Goal: Task Accomplishment & Management: Manage account settings

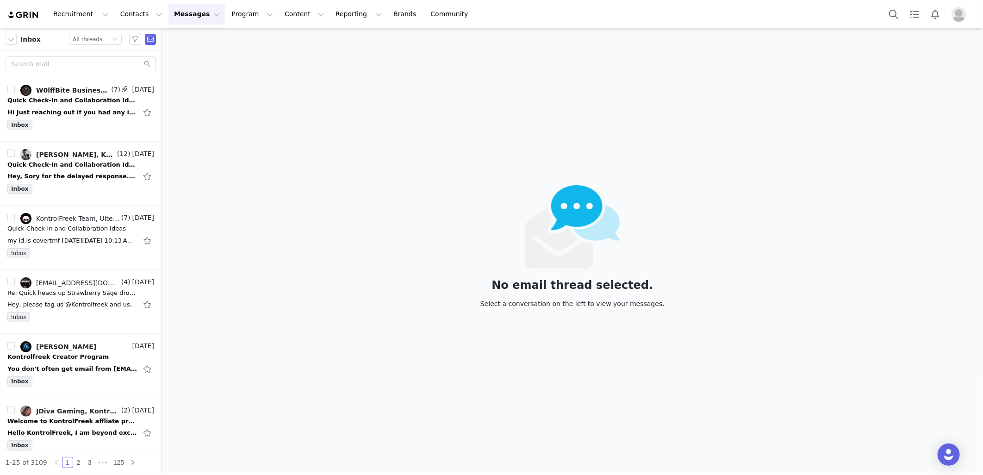
click at [180, 16] on button "Messages Messages" at bounding box center [197, 14] width 57 height 21
click at [226, 16] on button "Program Program" at bounding box center [252, 14] width 53 height 21
click at [241, 76] on div "Payments" at bounding box center [240, 75] width 62 height 10
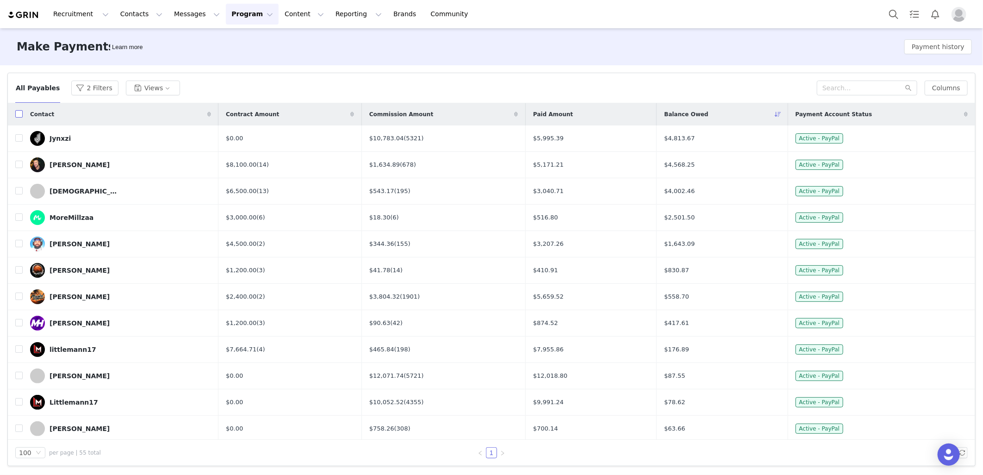
click at [17, 114] on input "checkbox" at bounding box center [18, 113] width 7 height 7
checkbox input "true"
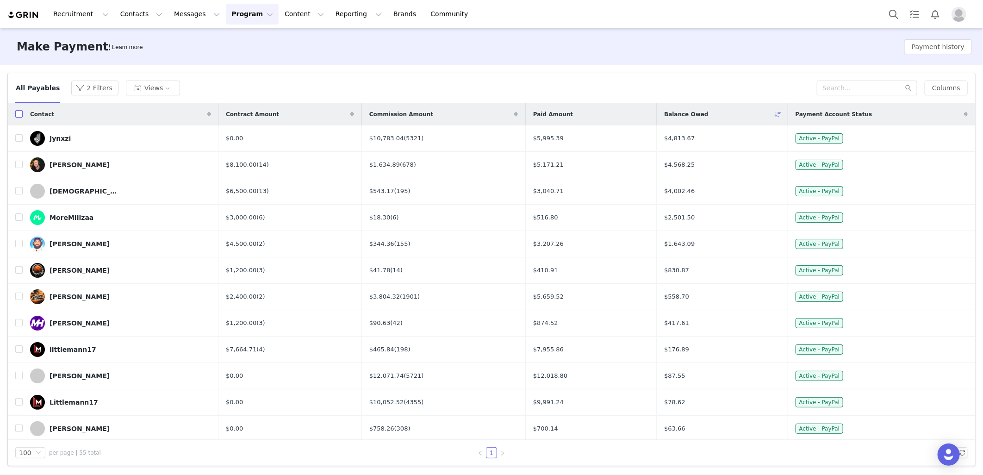
checkbox input "true"
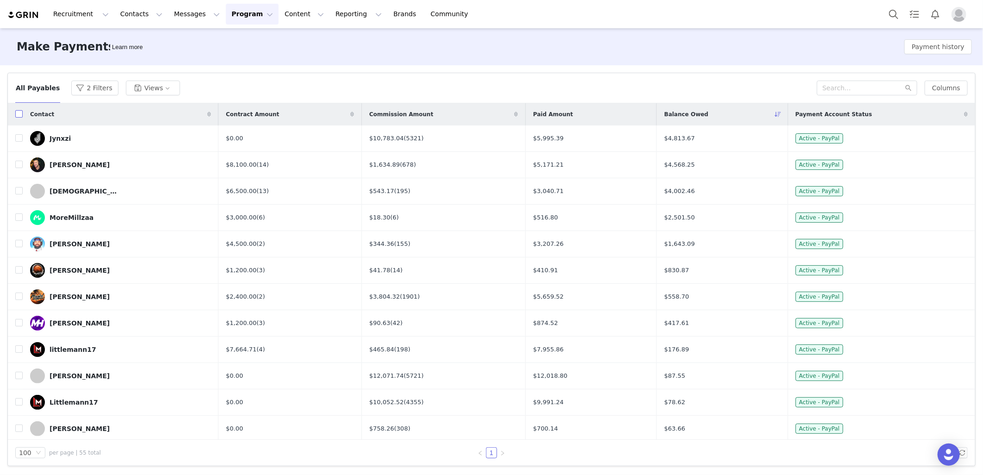
checkbox input "true"
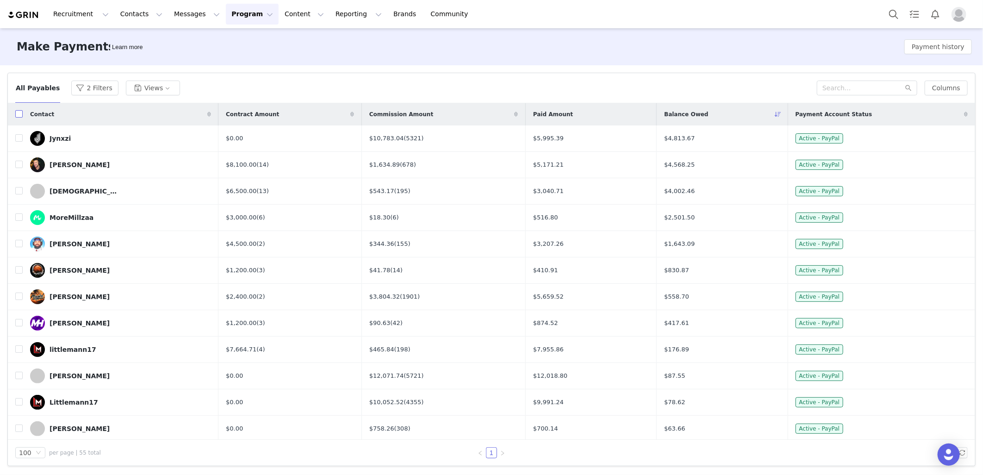
checkbox input "true"
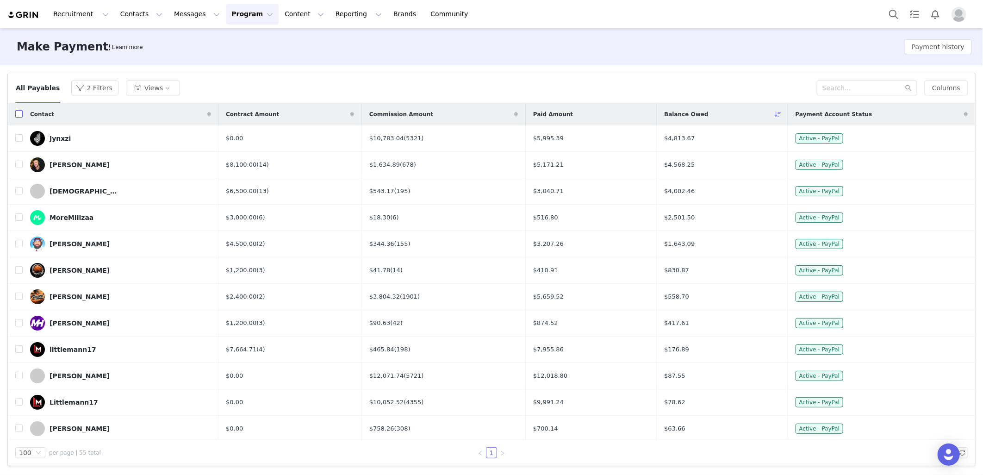
checkbox input "true"
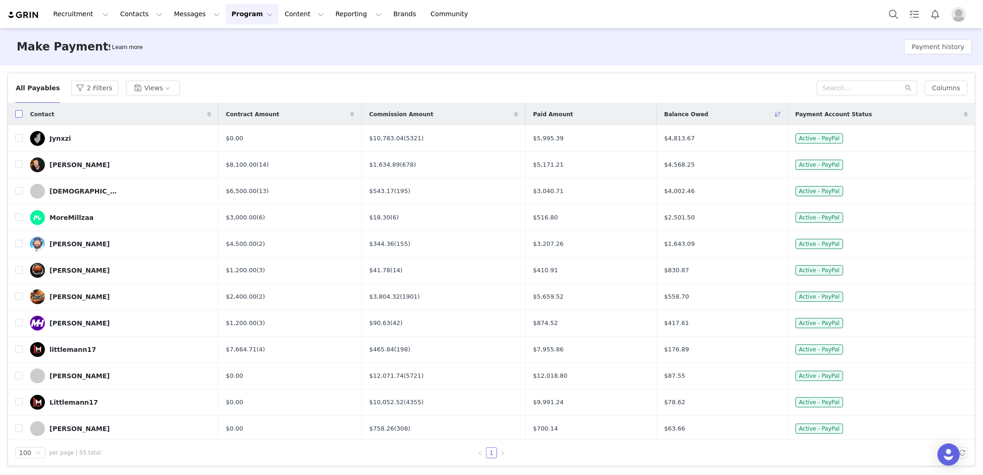
checkbox input "true"
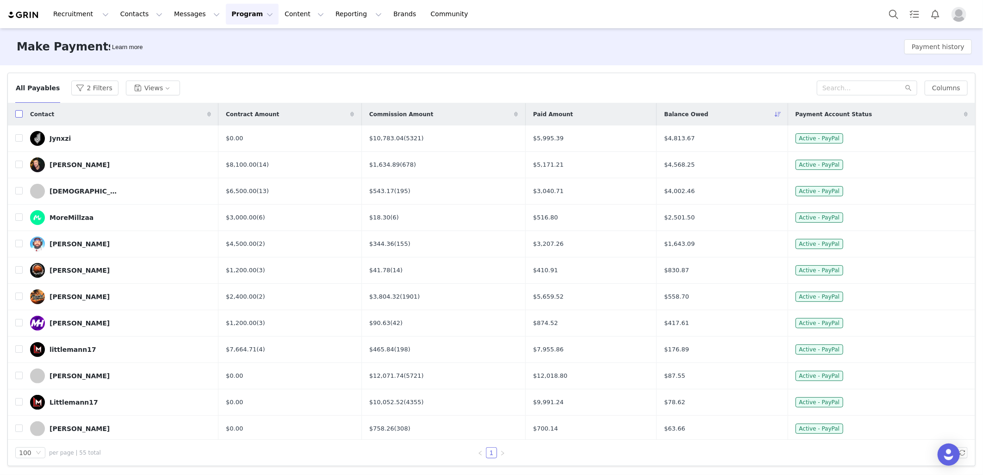
checkbox input "true"
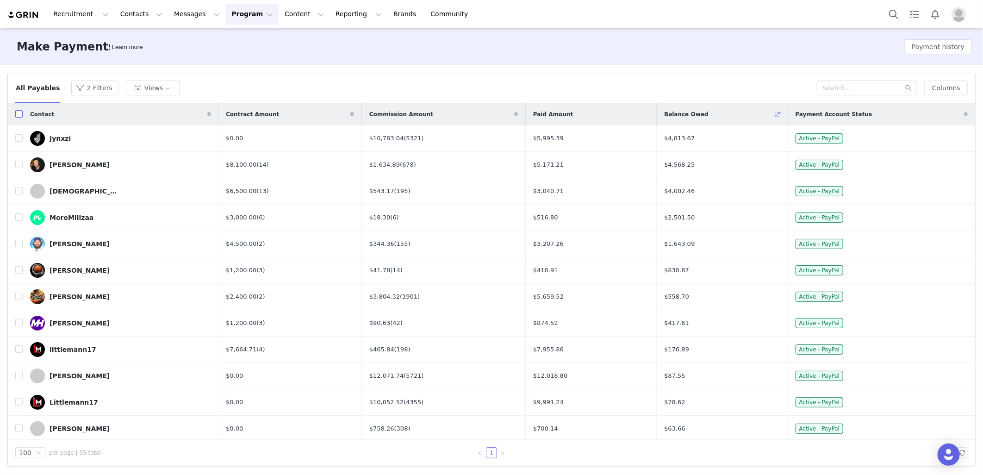
checkbox input "true"
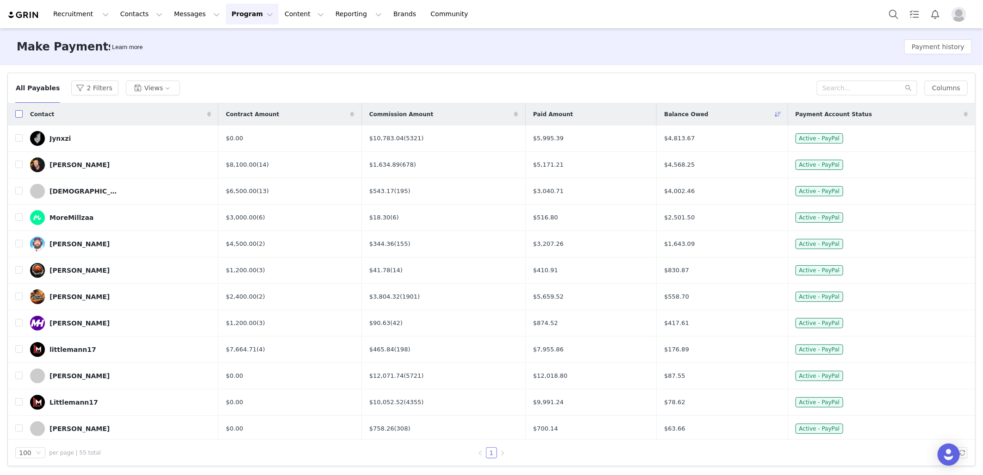
checkbox input "true"
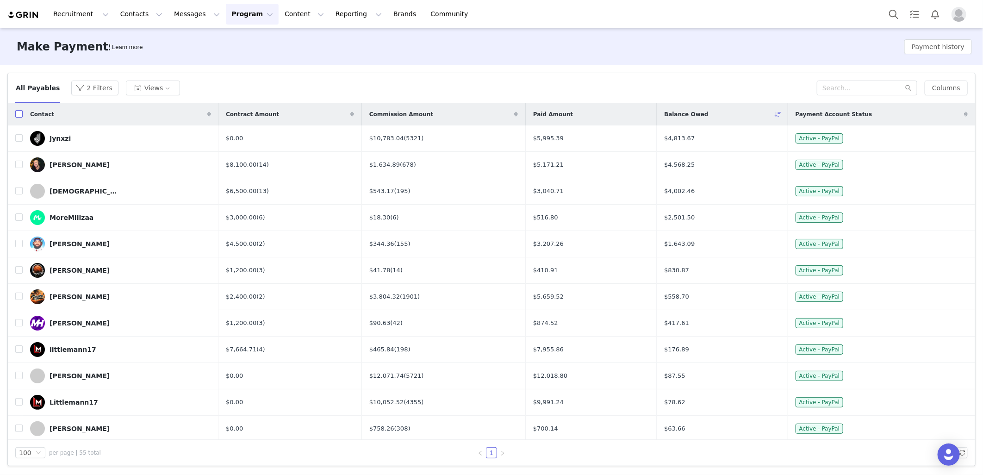
checkbox input "true"
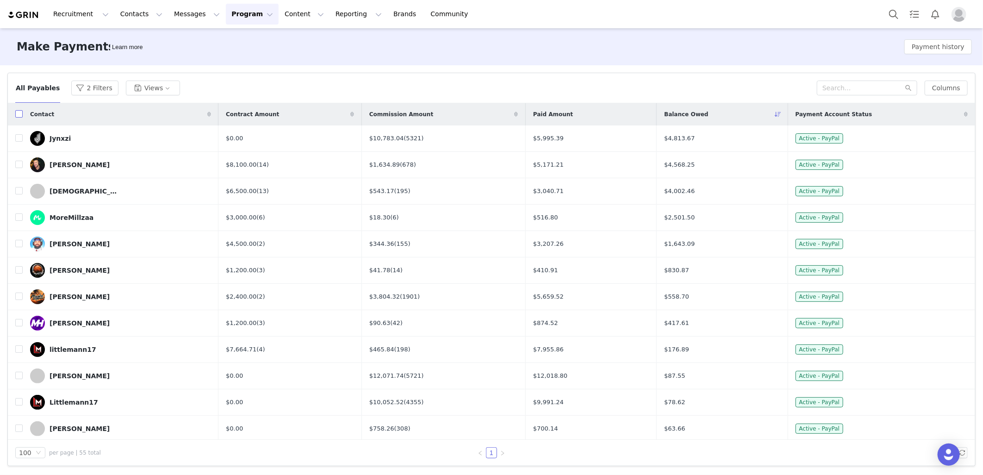
checkbox input "true"
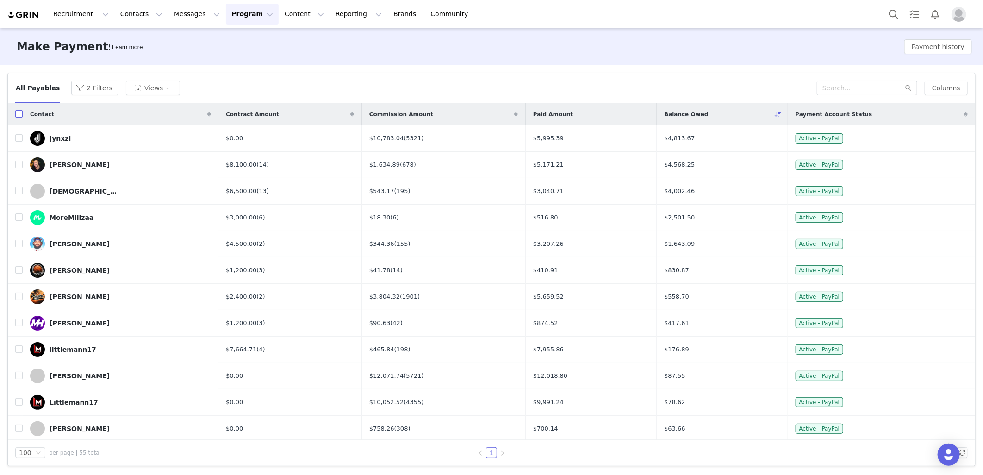
checkbox input "true"
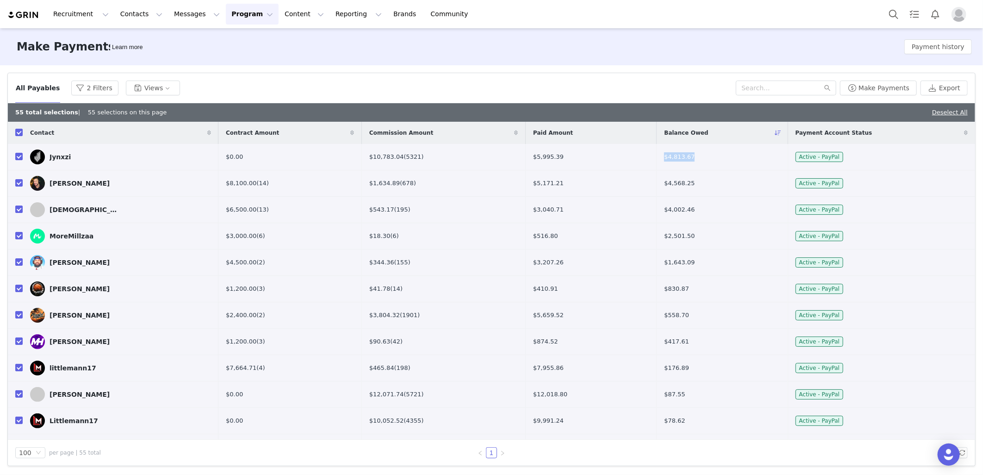
drag, startPoint x: 689, startPoint y: 155, endPoint x: 654, endPoint y: 158, distance: 34.9
click at [657, 158] on td "$4,813.67" at bounding box center [722, 157] width 131 height 26
drag, startPoint x: 924, startPoint y: 46, endPoint x: 839, endPoint y: 43, distance: 84.8
click at [839, 43] on div "Make Payments Learn more Payment history" at bounding box center [491, 46] width 983 height 37
click at [919, 46] on button "Payment history" at bounding box center [939, 46] width 68 height 15
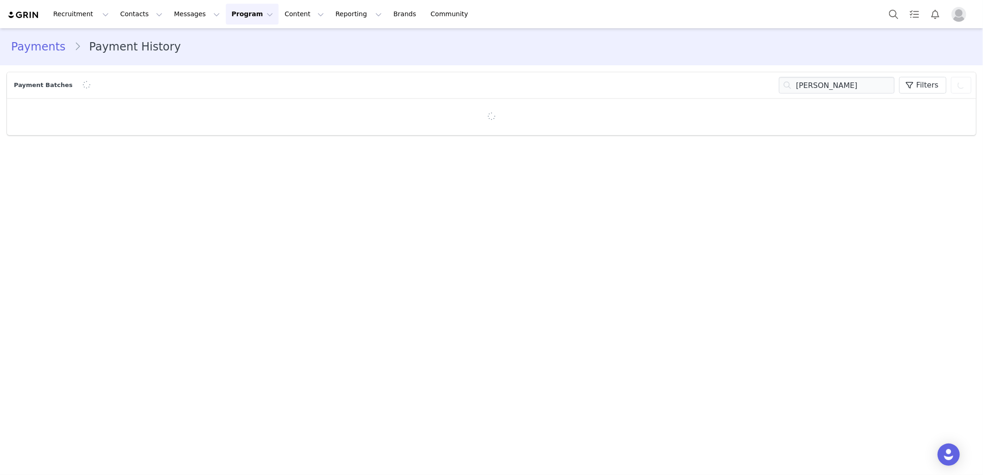
click at [921, 47] on div "Payments Payment History" at bounding box center [491, 46] width 961 height 17
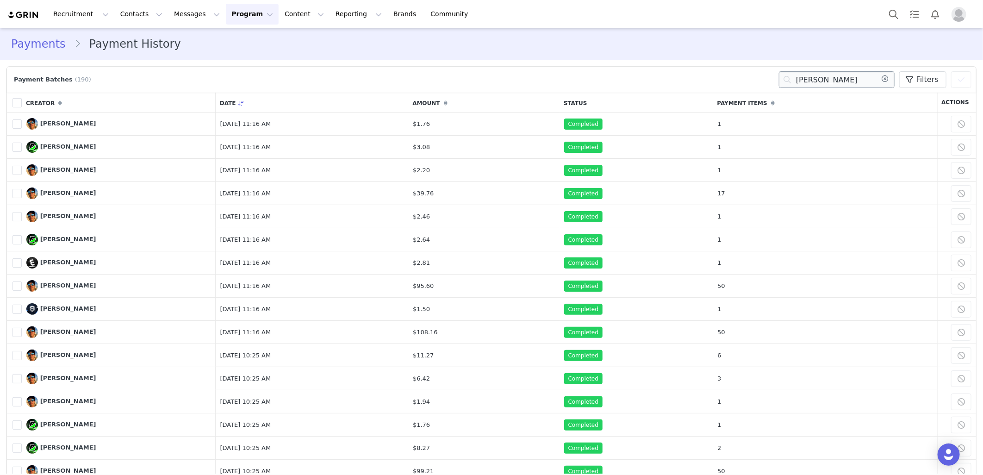
click at [838, 81] on input "[PERSON_NAME]" at bounding box center [837, 79] width 116 height 17
drag, startPoint x: 837, startPoint y: 81, endPoint x: 831, endPoint y: 82, distance: 6.6
click at [836, 81] on input "[PERSON_NAME]" at bounding box center [837, 79] width 116 height 17
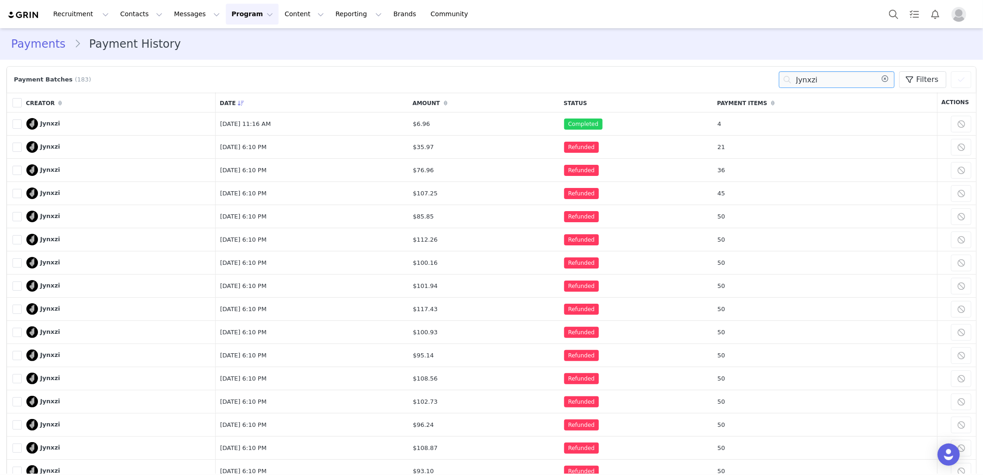
type input "Jynxzi"
click at [32, 42] on link "Payments" at bounding box center [42, 44] width 63 height 17
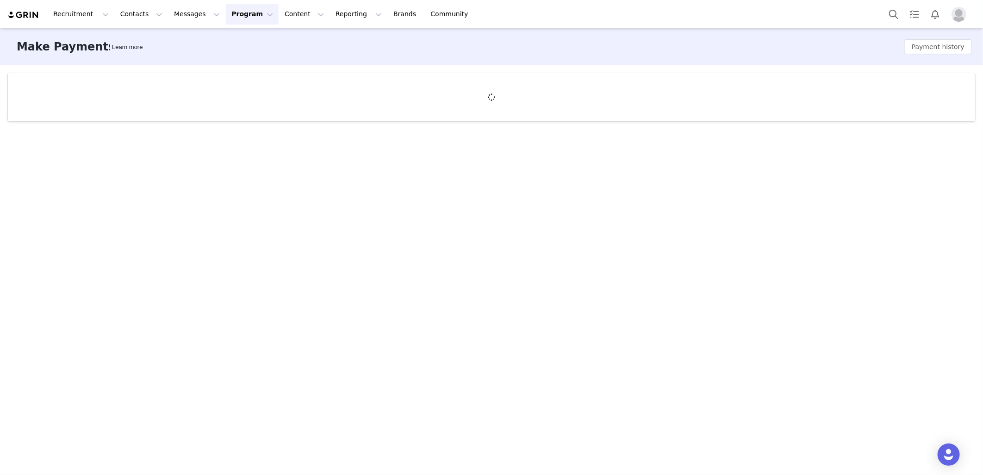
click at [236, 24] on button "Program Program" at bounding box center [252, 14] width 53 height 21
click at [252, 77] on div "Payments" at bounding box center [240, 75] width 62 height 10
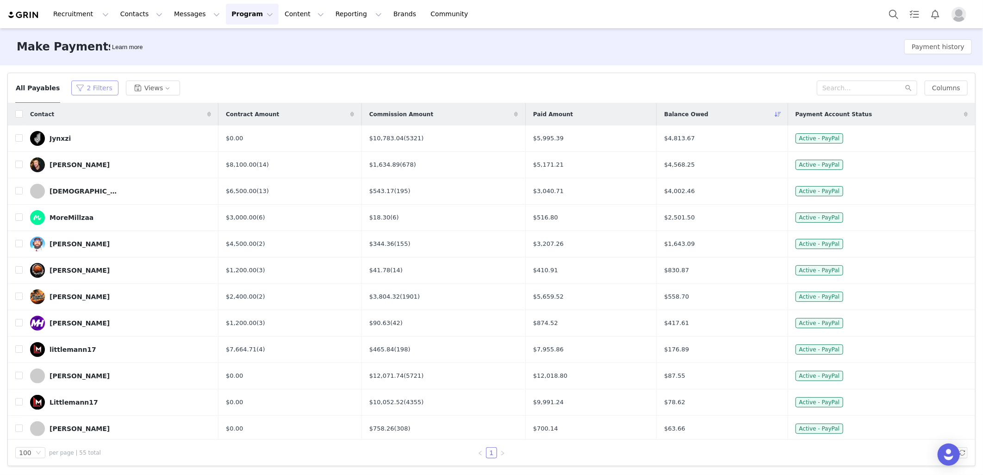
click at [87, 84] on button "2 Filters" at bounding box center [94, 88] width 47 height 15
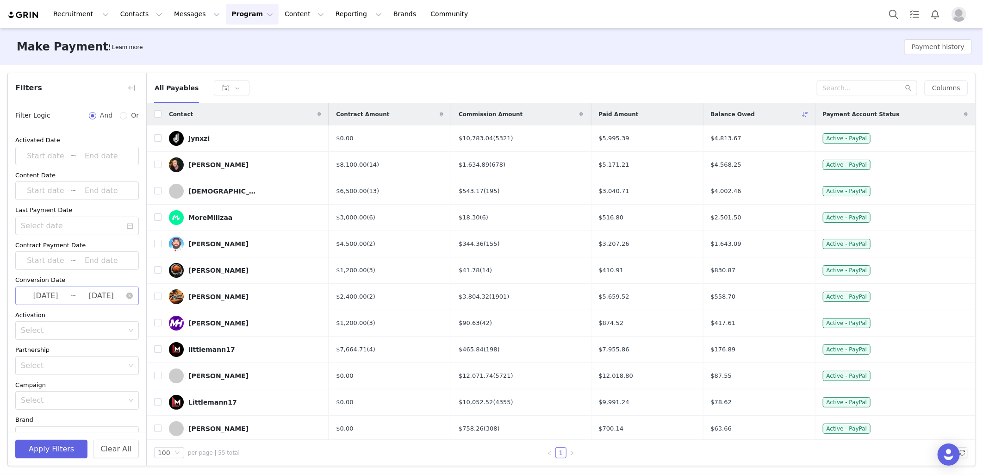
click at [31, 295] on input "[DATE]" at bounding box center [46, 296] width 50 height 12
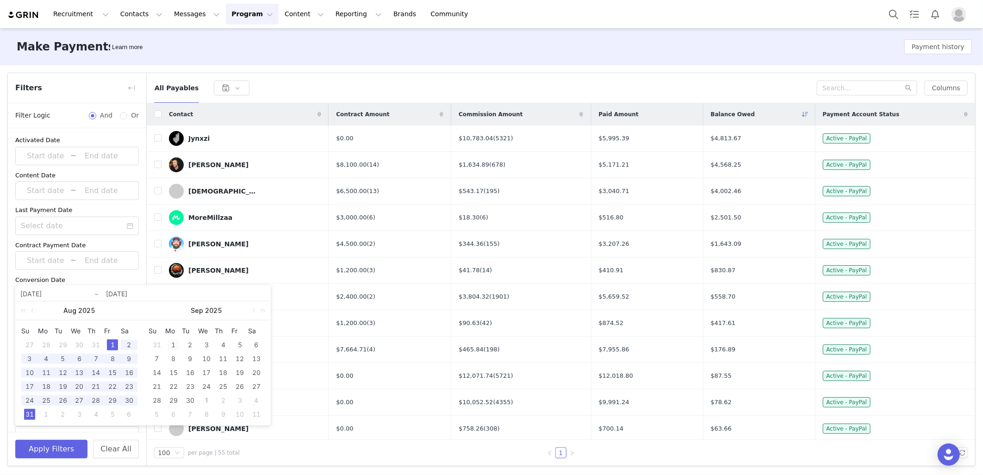
click at [175, 343] on div "1" at bounding box center [173, 344] width 11 height 11
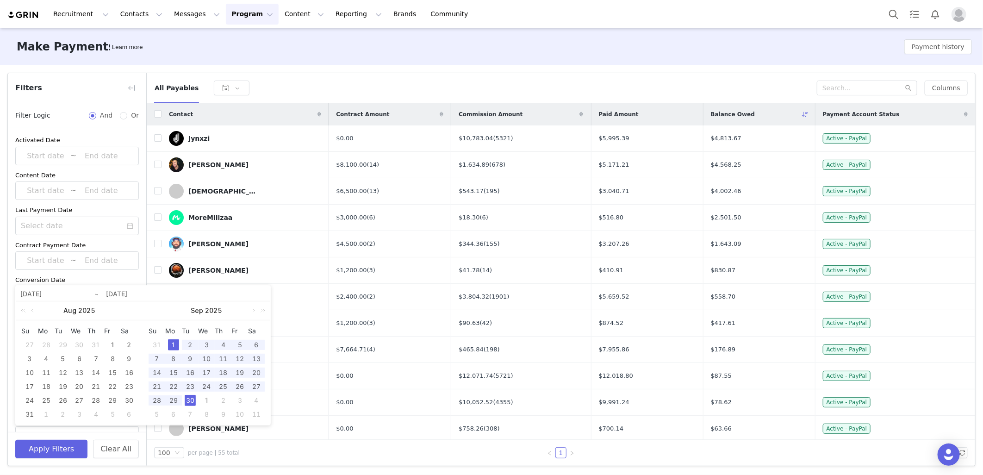
click at [190, 400] on div "30" at bounding box center [190, 400] width 11 height 11
type input "[DATE]"
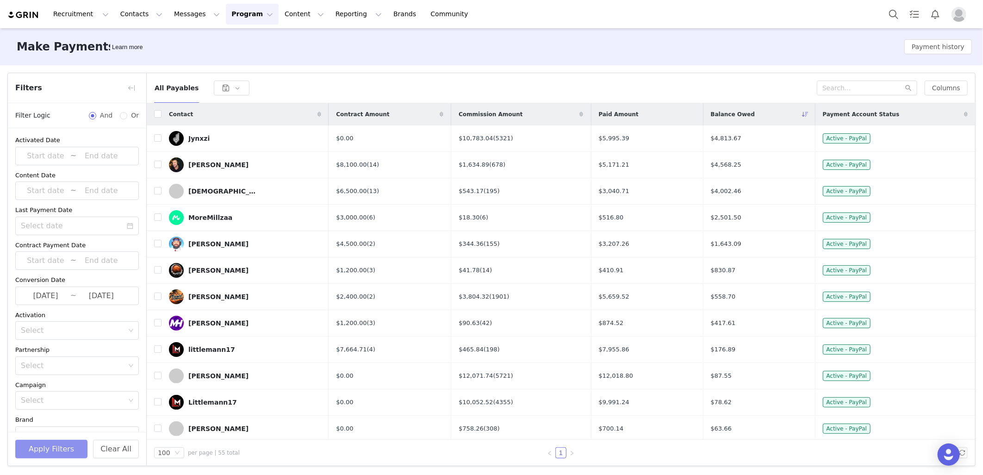
click at [44, 451] on button "Apply Filters" at bounding box center [51, 449] width 72 height 19
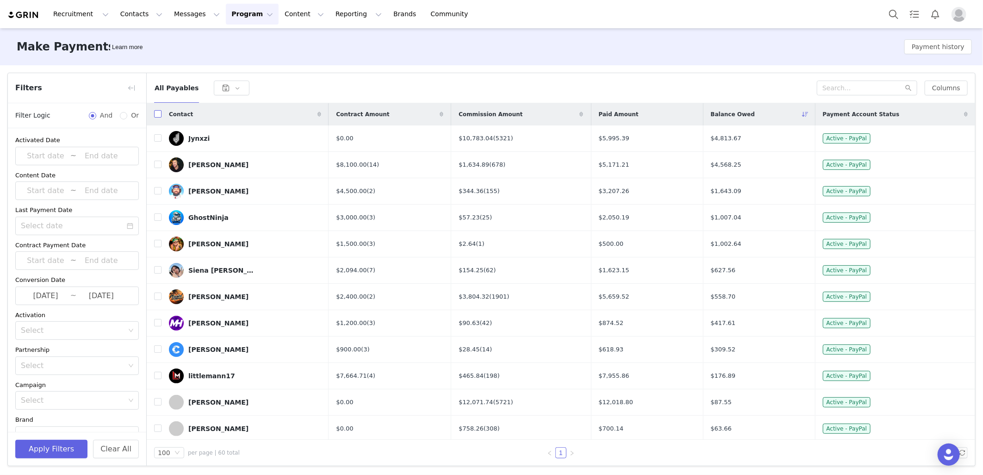
click at [156, 116] on input "checkbox" at bounding box center [157, 113] width 7 height 7
checkbox input "true"
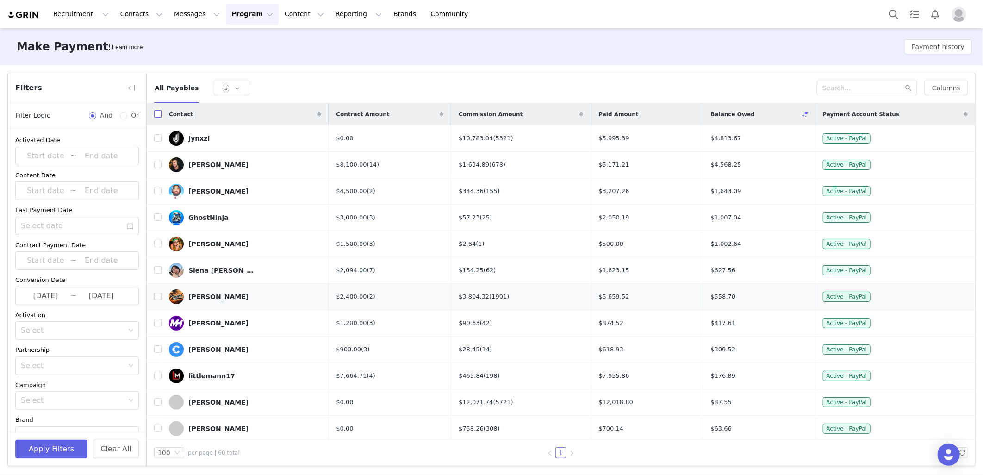
checkbox input "true"
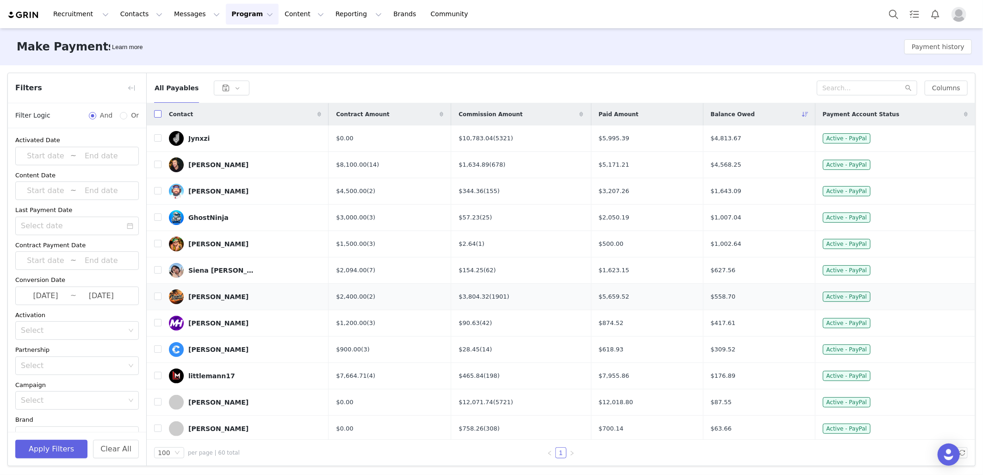
checkbox input "true"
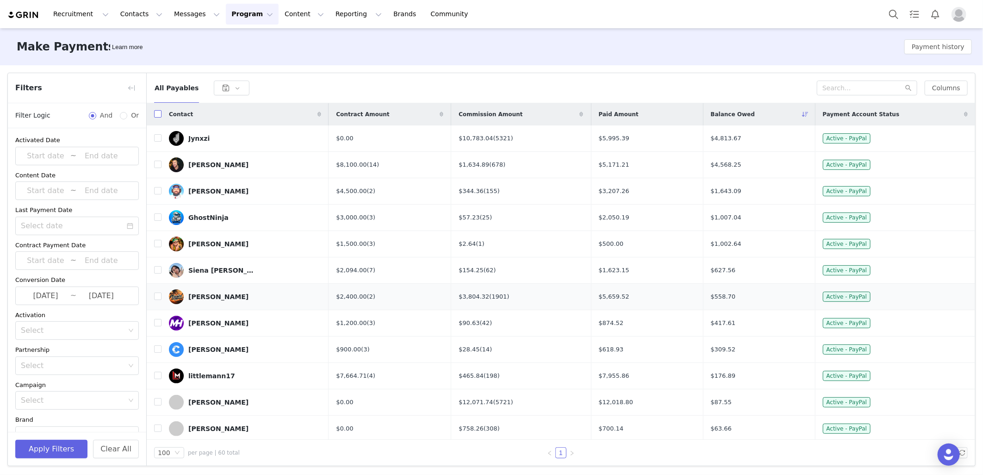
checkbox input "true"
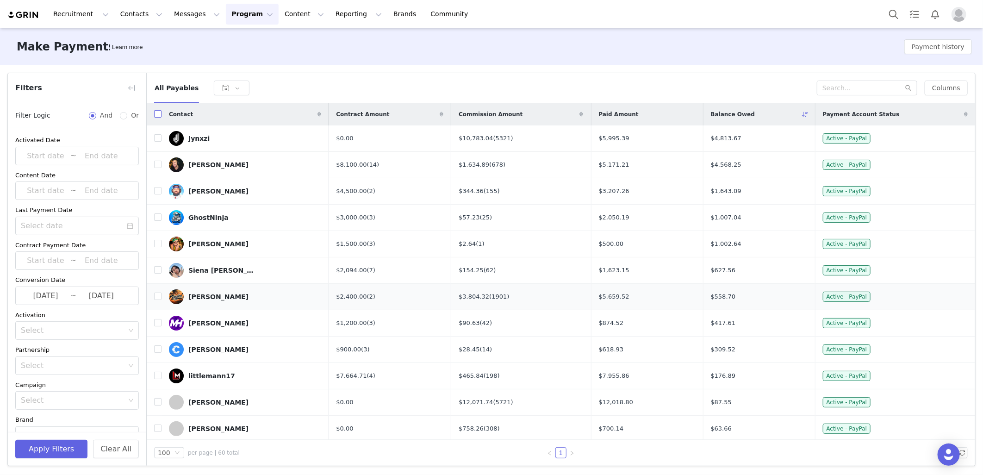
checkbox input "true"
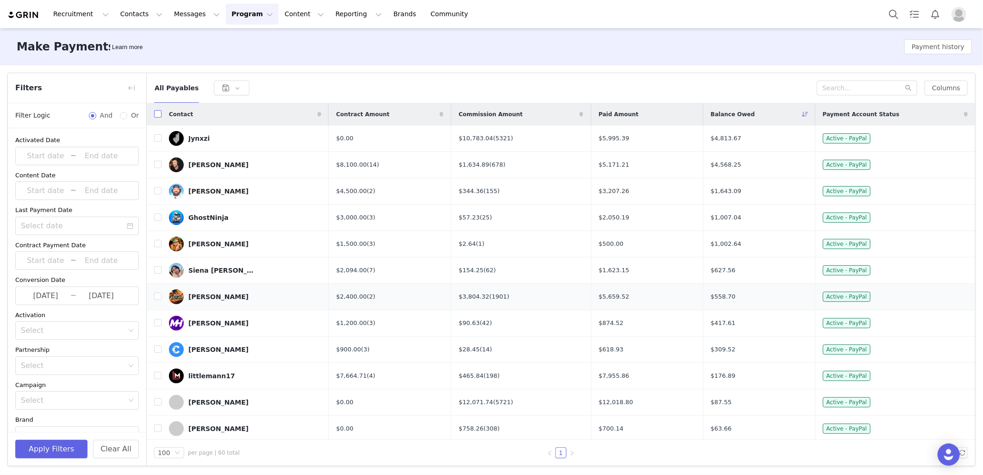
checkbox input "true"
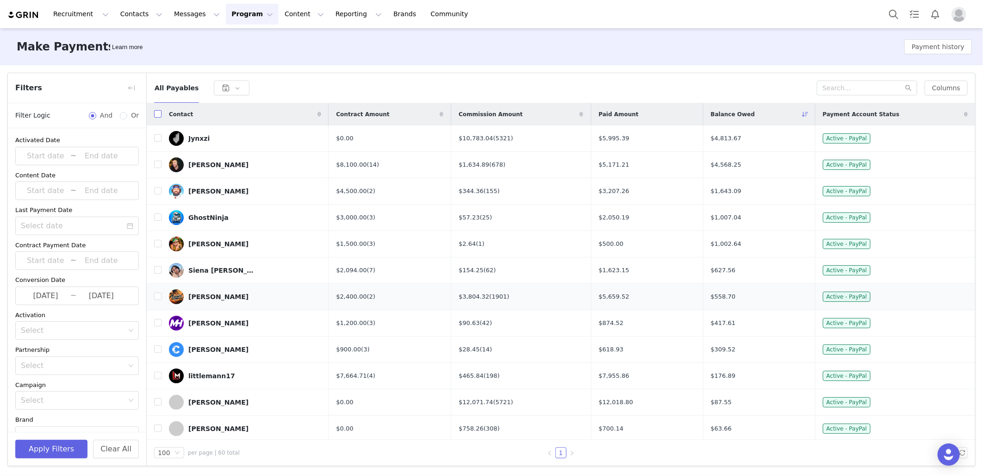
checkbox input "true"
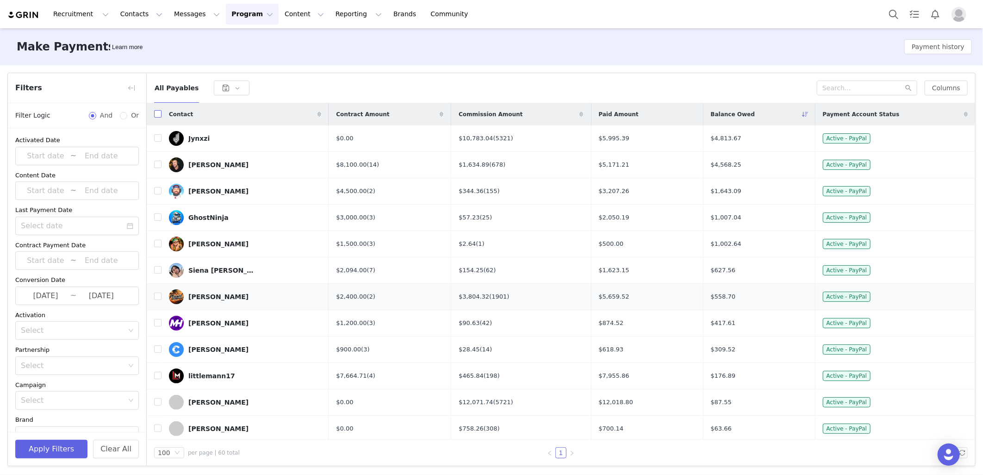
checkbox input "true"
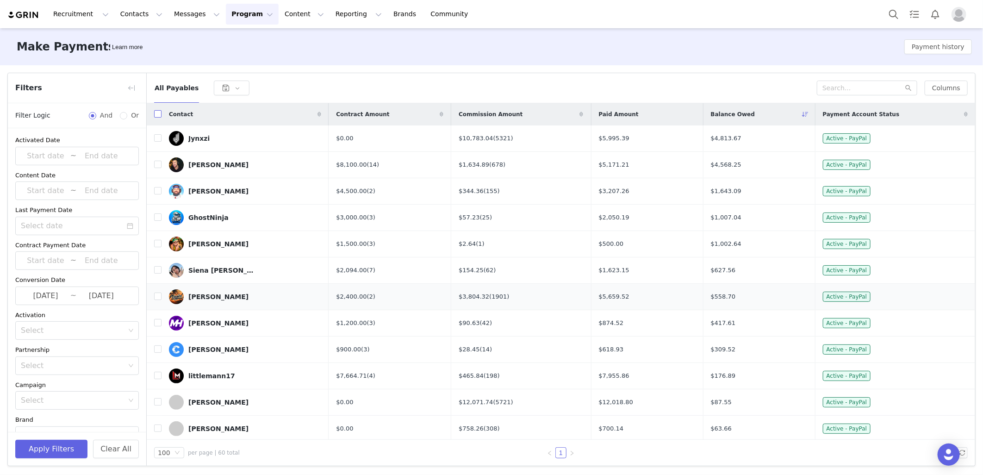
checkbox input "true"
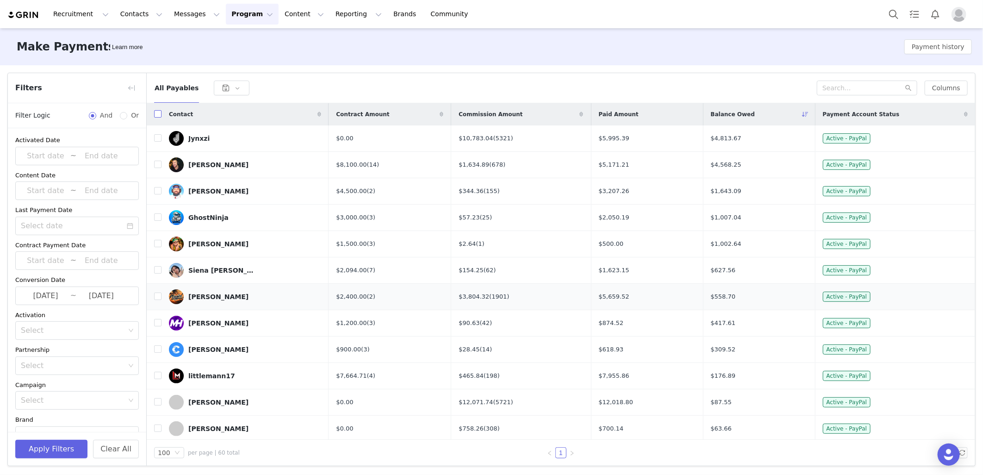
checkbox input "true"
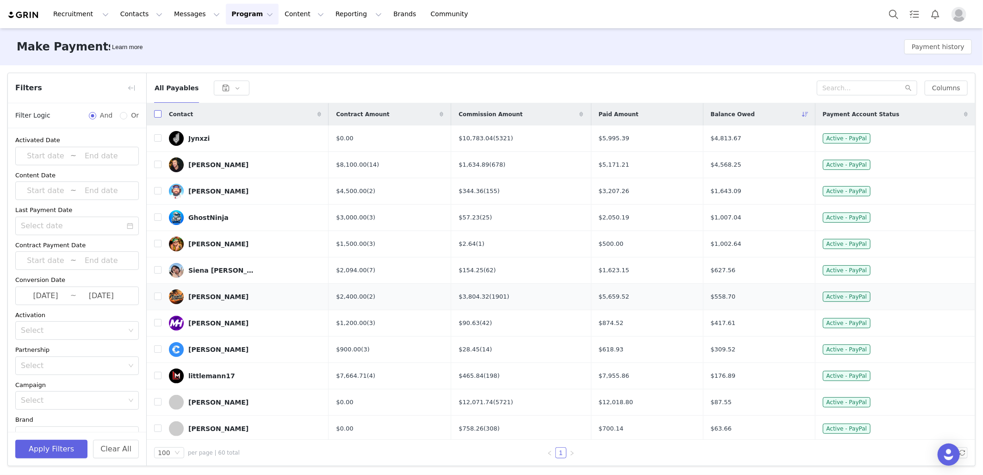
checkbox input "true"
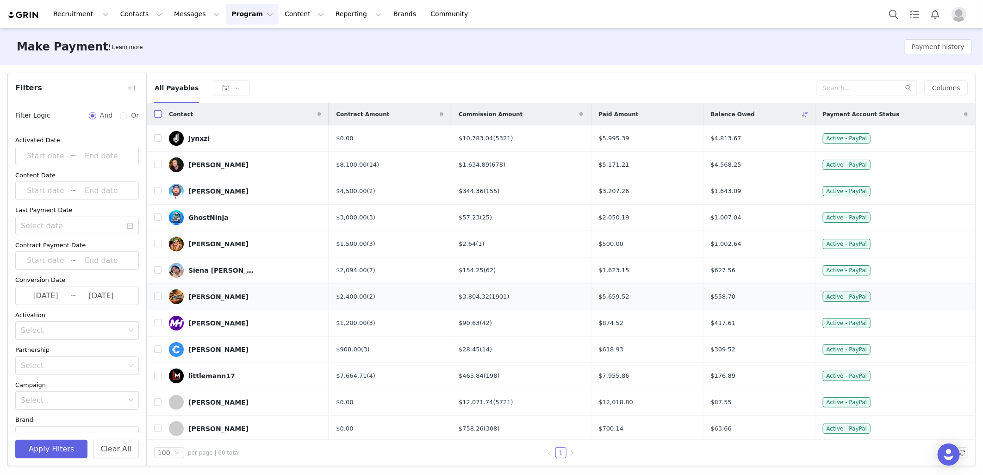
checkbox input "true"
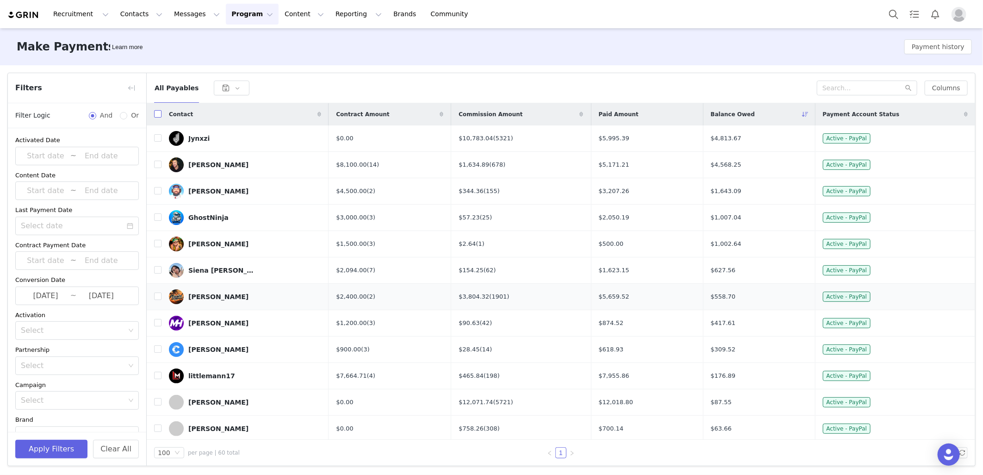
checkbox input "true"
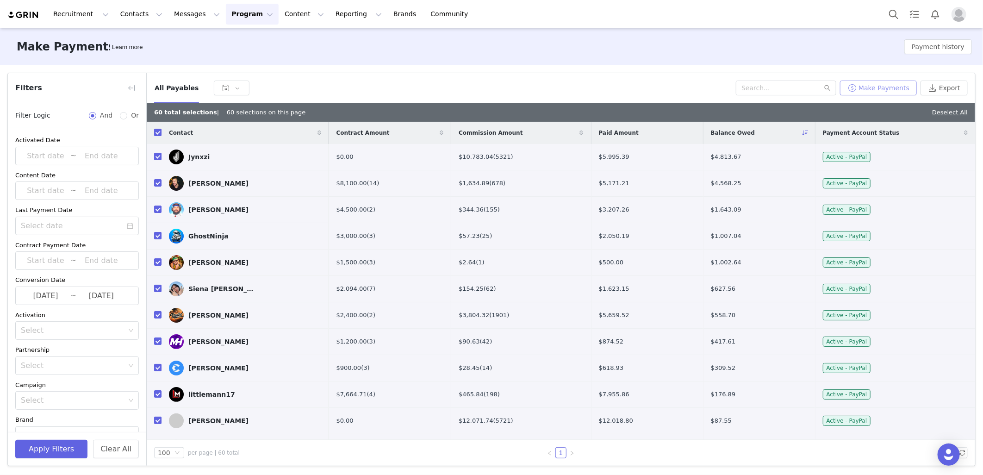
click at [877, 85] on button "Make Payments" at bounding box center [878, 88] width 77 height 15
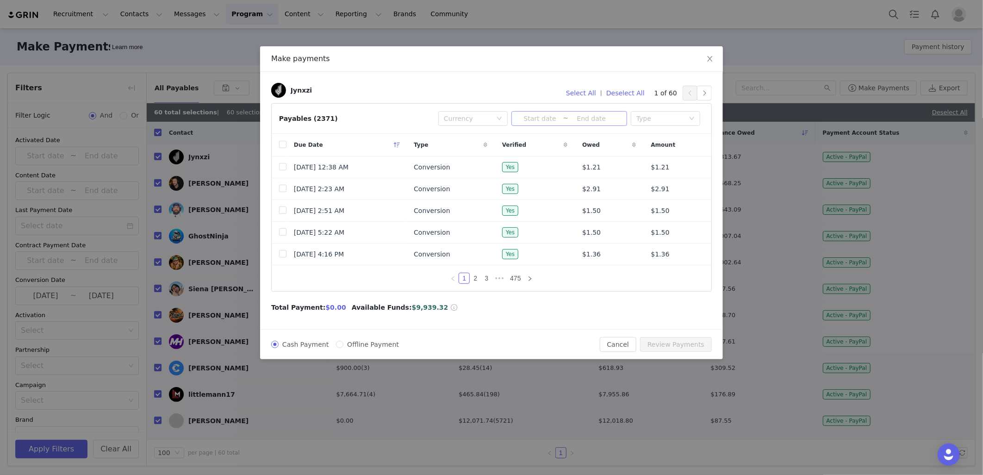
click at [529, 119] on input at bounding box center [540, 118] width 46 height 10
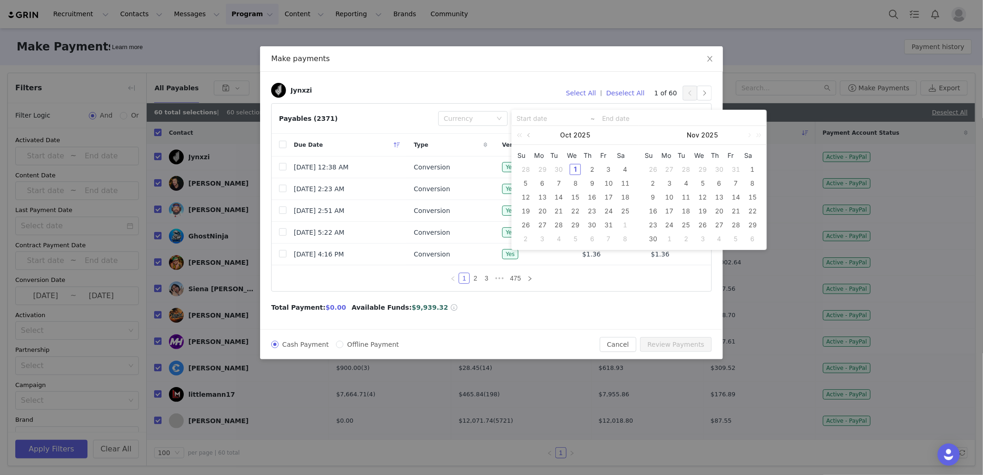
click at [530, 135] on link at bounding box center [529, 135] width 8 height 19
click at [541, 169] on div "1" at bounding box center [542, 169] width 11 height 11
type input "[DATE]"
click at [563, 224] on div "30" at bounding box center [559, 224] width 11 height 11
type input "[DATE]"
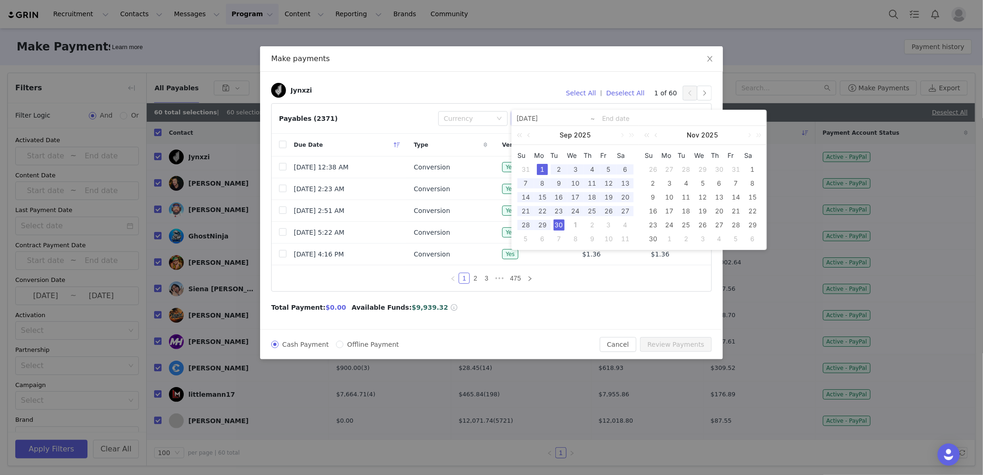
type input "[DATE]"
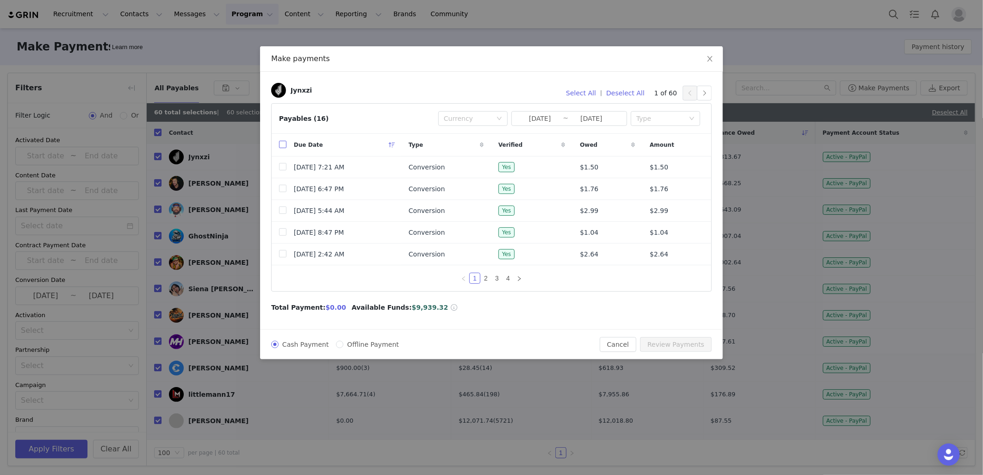
click at [284, 145] on input "checkbox" at bounding box center [282, 144] width 7 height 7
checkbox input "true"
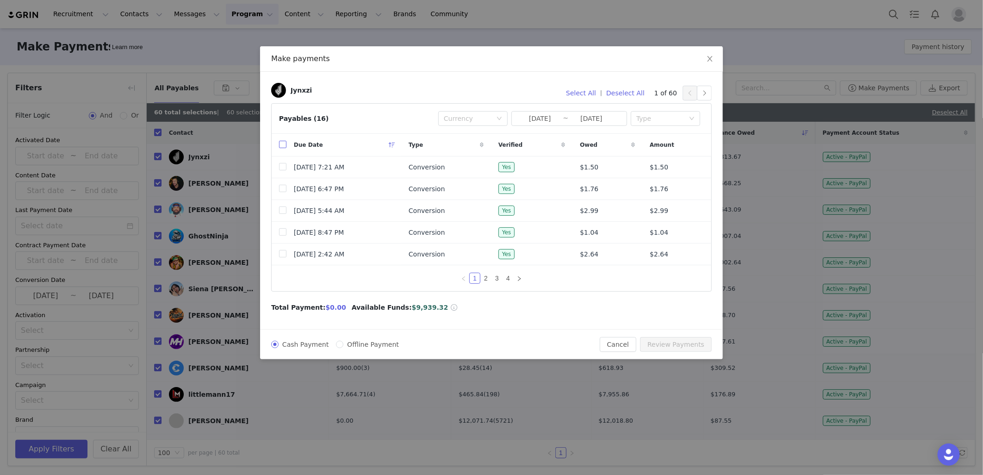
checkbox input "true"
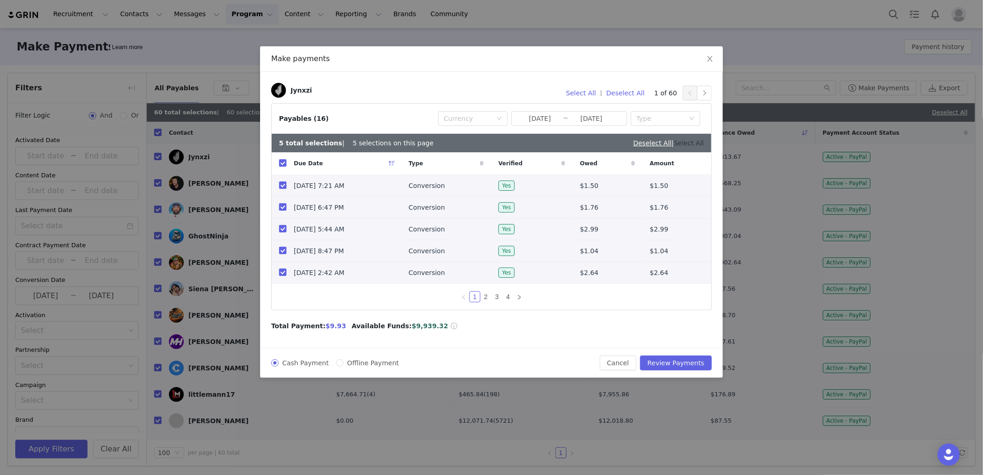
click at [693, 144] on link "Select All" at bounding box center [689, 142] width 30 height 7
click at [591, 93] on button "Select All" at bounding box center [581, 93] width 38 height 15
drag, startPoint x: 670, startPoint y: 365, endPoint x: 693, endPoint y: 362, distance: 22.9
click at [700, 363] on button "Review Payments" at bounding box center [676, 363] width 72 height 15
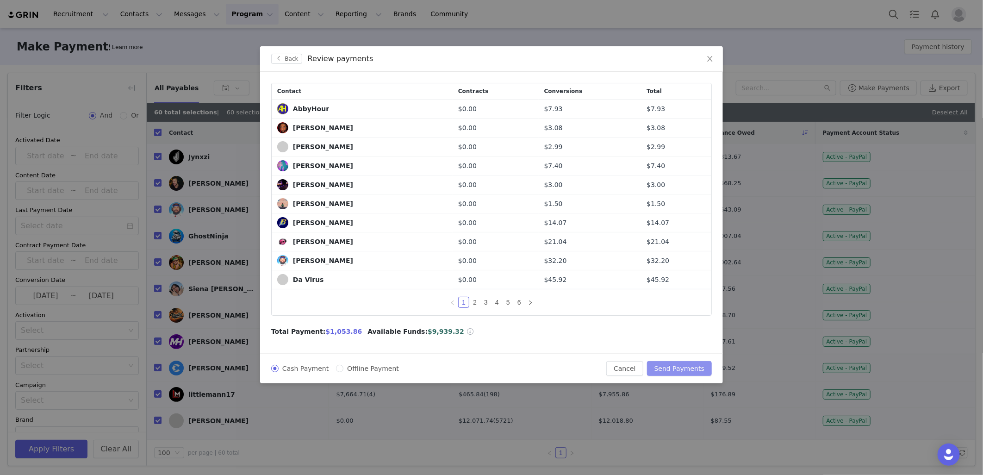
click at [692, 370] on button "Send Payments" at bounding box center [679, 368] width 65 height 15
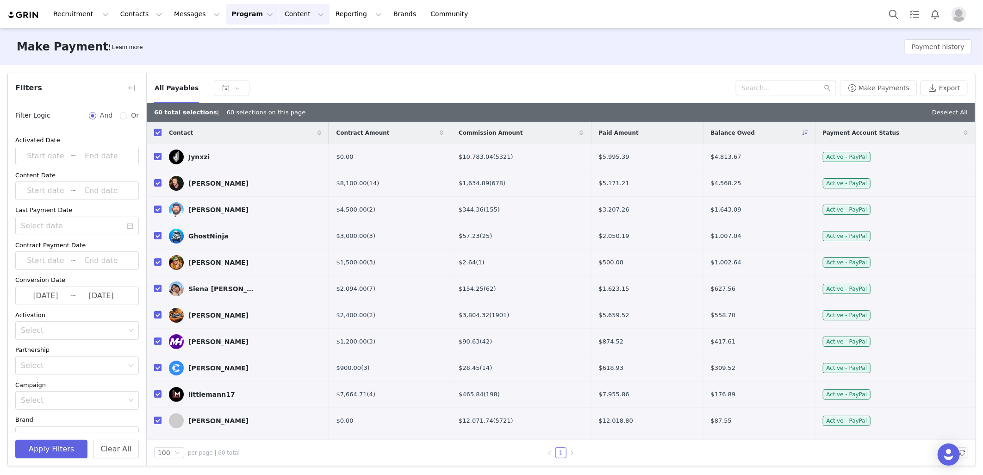
click at [279, 18] on button "Content Content" at bounding box center [304, 14] width 50 height 21
click at [330, 16] on button "Reporting Reporting" at bounding box center [358, 14] width 57 height 21
click at [321, 59] on p "Report Builder" at bounding box center [326, 58] width 46 height 10
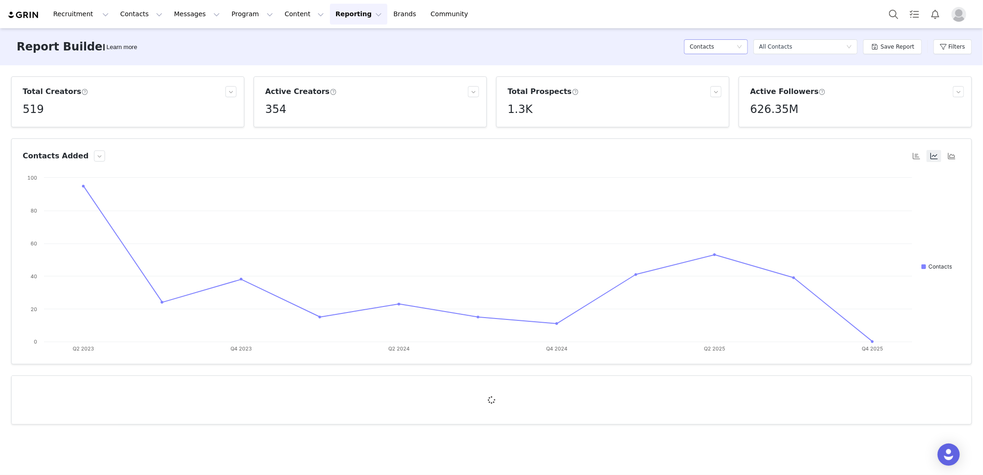
click at [722, 46] on div "Contacts" at bounding box center [713, 47] width 47 height 14
click at [716, 126] on h5 "Payments" at bounding box center [721, 124] width 53 height 10
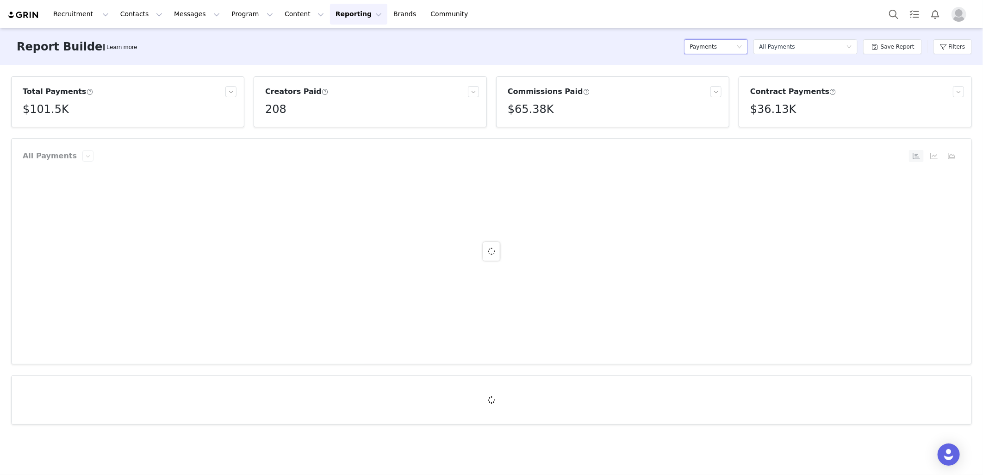
click at [724, 47] on div "Payments" at bounding box center [713, 47] width 47 height 14
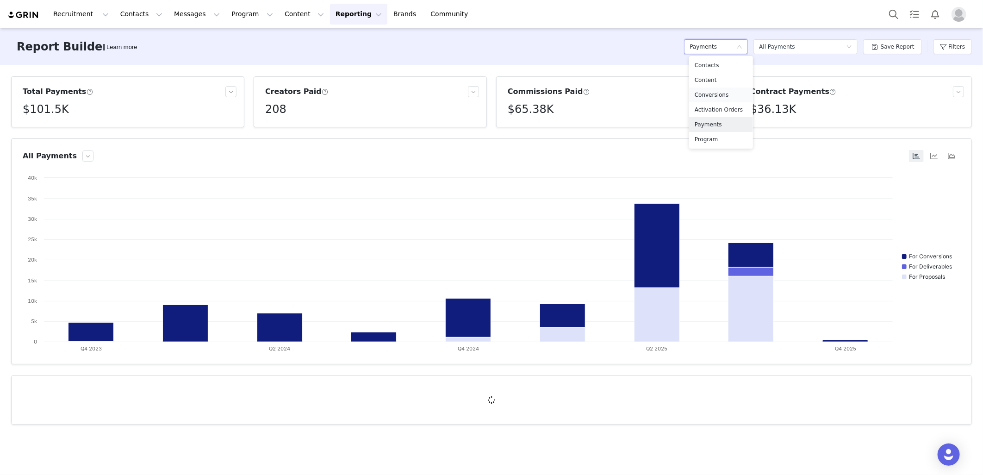
click at [721, 99] on h5 "Conversions" at bounding box center [721, 95] width 53 height 10
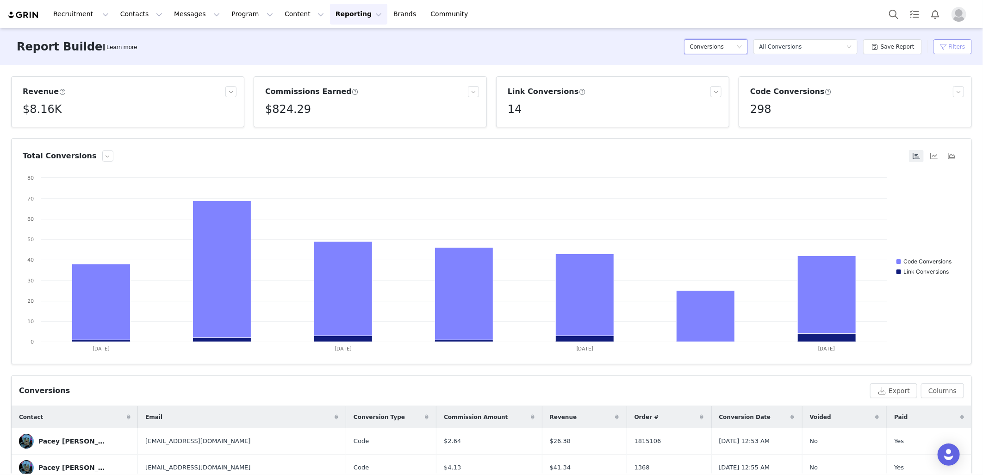
click at [943, 45] on button "Filters" at bounding box center [953, 46] width 38 height 15
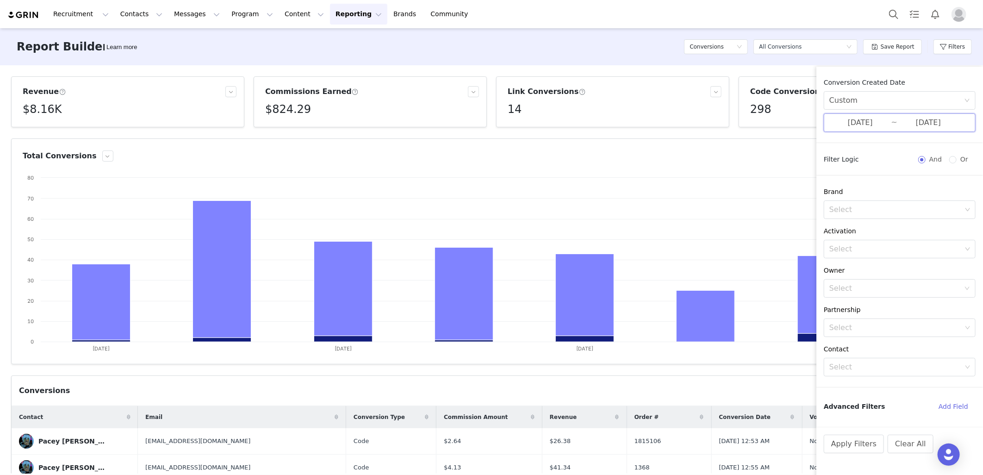
click at [887, 116] on span "[DATE] ~ [DATE]" at bounding box center [900, 122] width 152 height 19
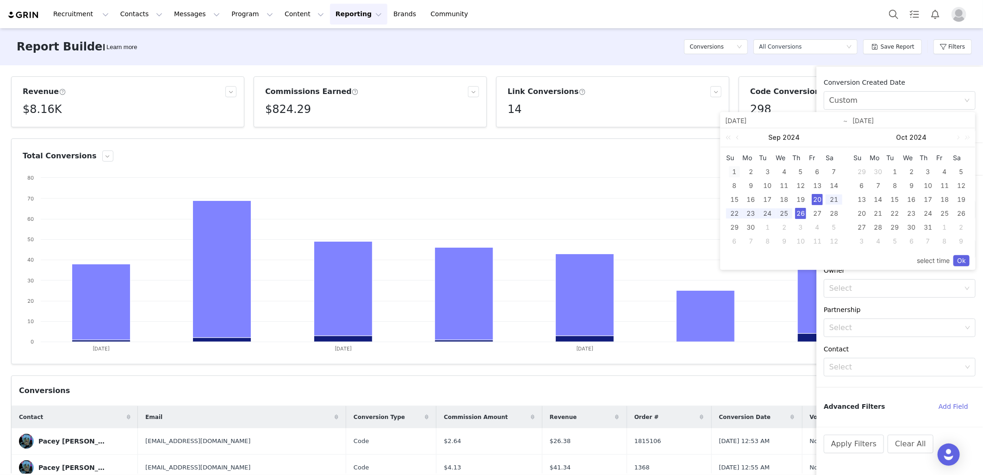
click at [736, 168] on div "1" at bounding box center [734, 171] width 11 height 11
click at [749, 227] on div "30" at bounding box center [751, 227] width 11 height 11
type input "[DATE]"
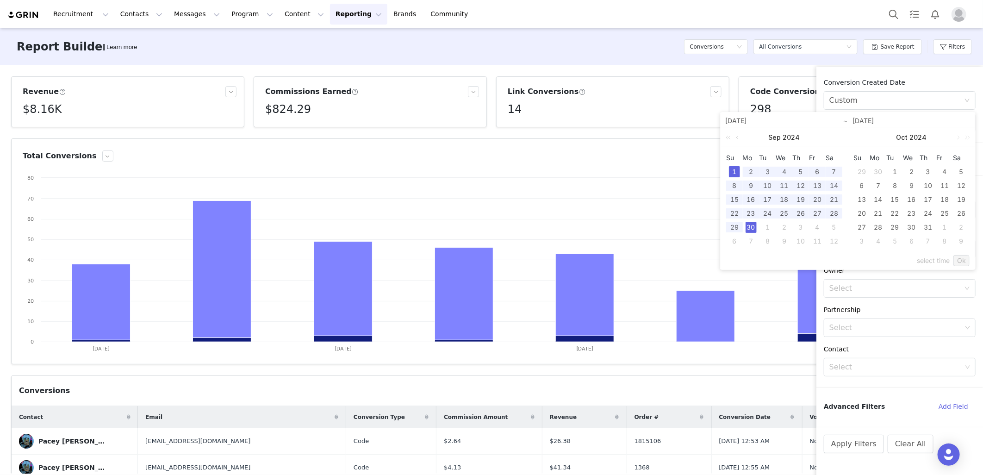
type input "[DATE]"
click at [956, 257] on link "Ok" at bounding box center [962, 260] width 16 height 11
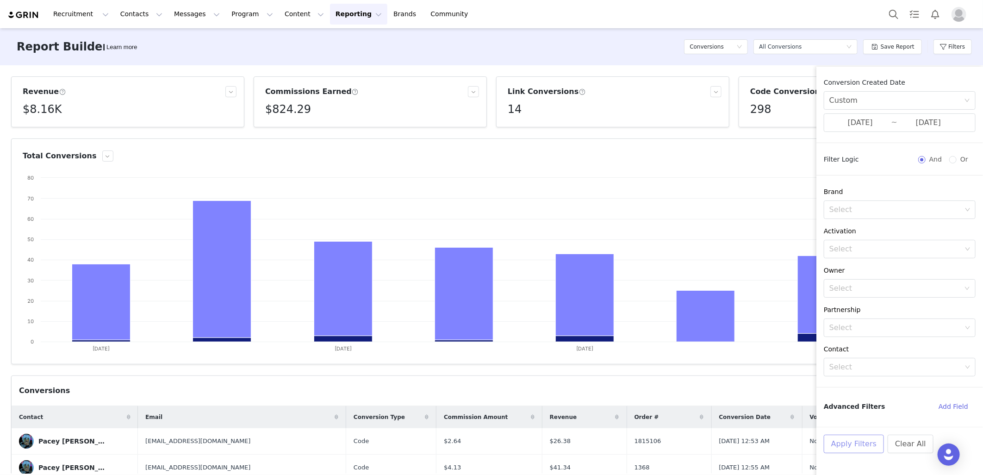
click at [846, 447] on button "Apply Filters" at bounding box center [854, 444] width 60 height 19
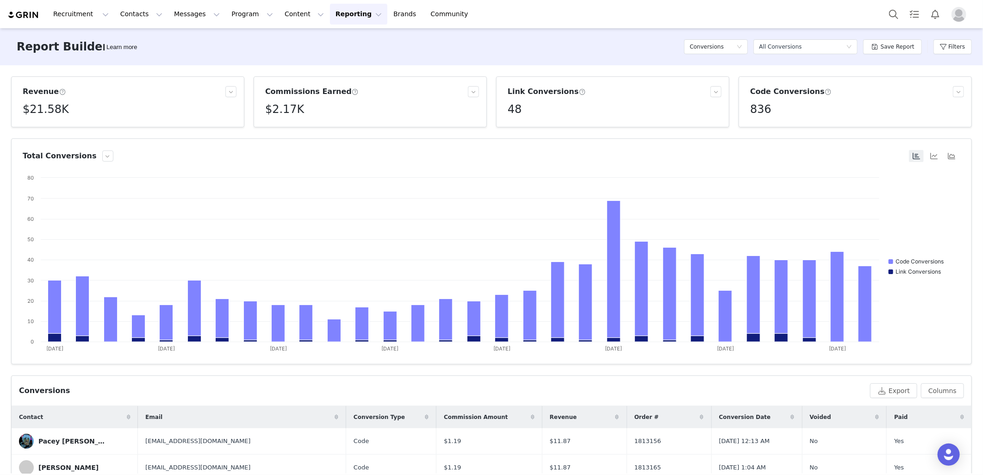
click at [964, 16] on img "Profile" at bounding box center [959, 14] width 15 height 15
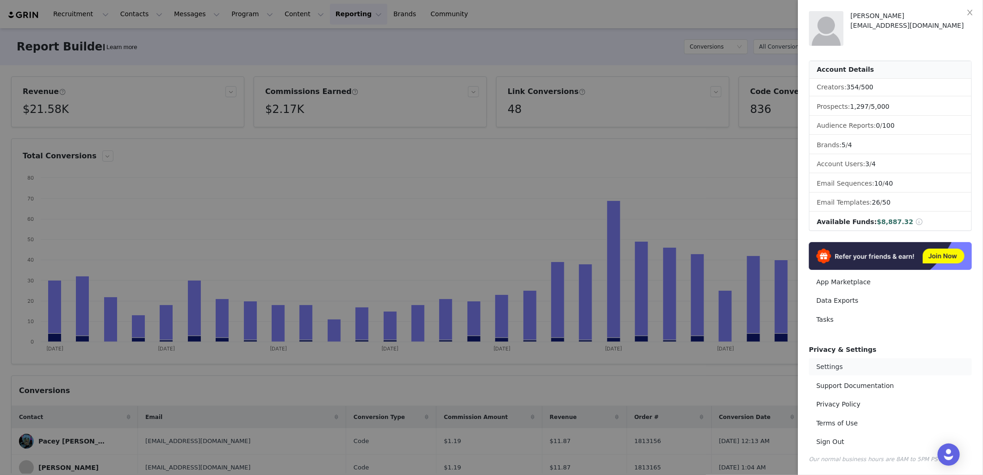
click at [822, 364] on link "Settings" at bounding box center [890, 366] width 163 height 17
select select "Europe/[GEOGRAPHIC_DATA]"
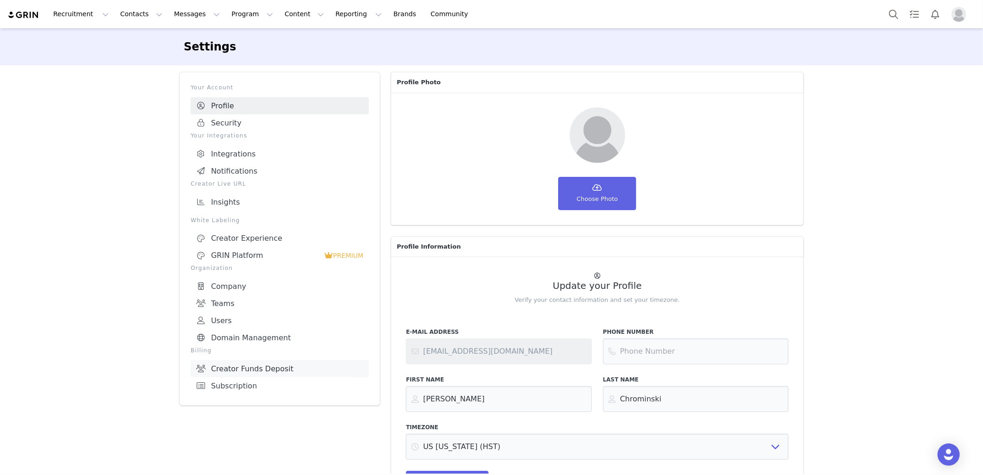
click at [233, 366] on link "Creator Funds Deposit" at bounding box center [280, 368] width 178 height 17
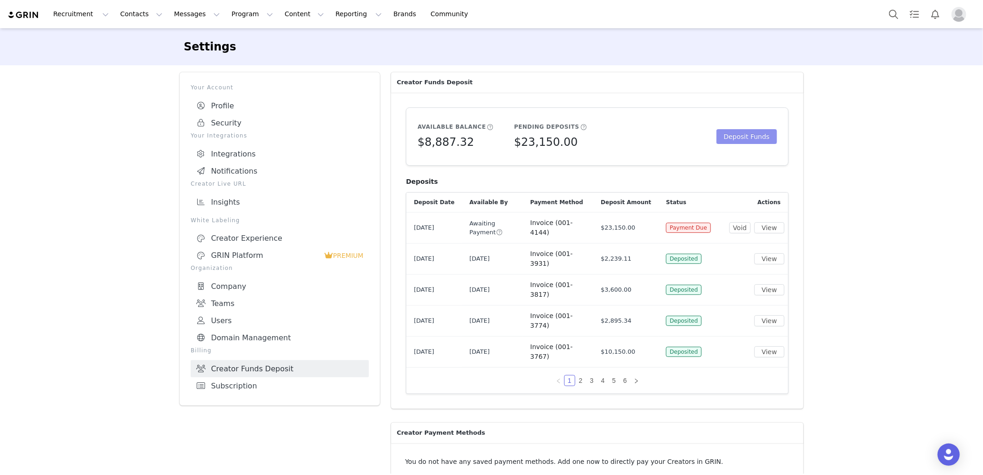
click at [742, 138] on button "Deposit Funds" at bounding box center [747, 136] width 61 height 15
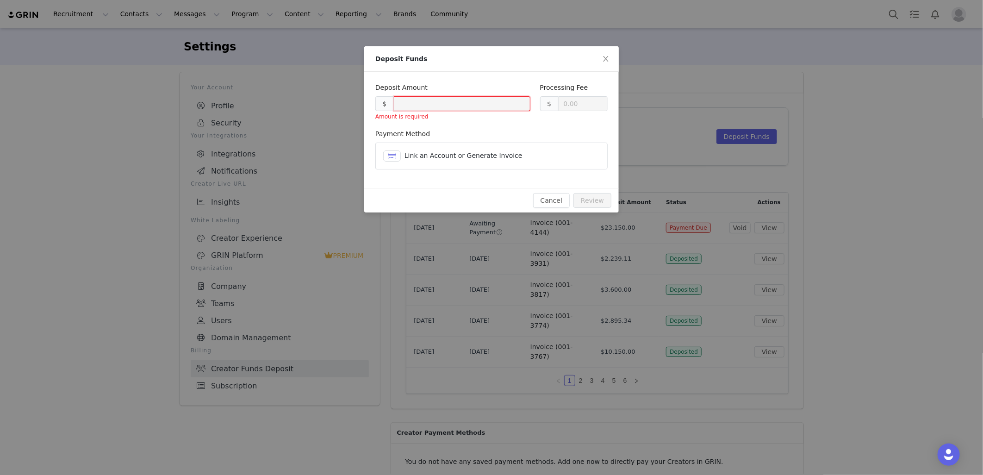
drag, startPoint x: 406, startPoint y: 157, endPoint x: 401, endPoint y: 158, distance: 5.2
click at [401, 158] on div "Link an Account or Generate Invoice" at bounding box center [491, 155] width 217 height 11
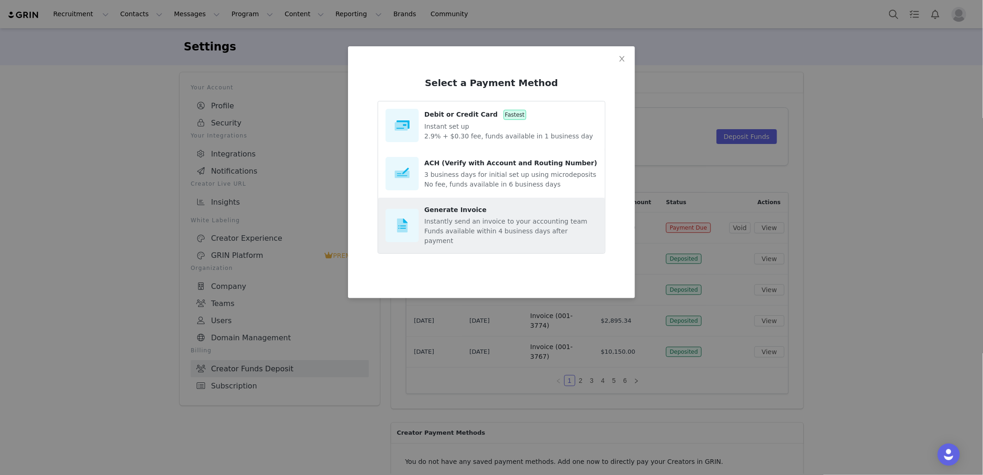
click at [411, 223] on img at bounding box center [402, 225] width 33 height 33
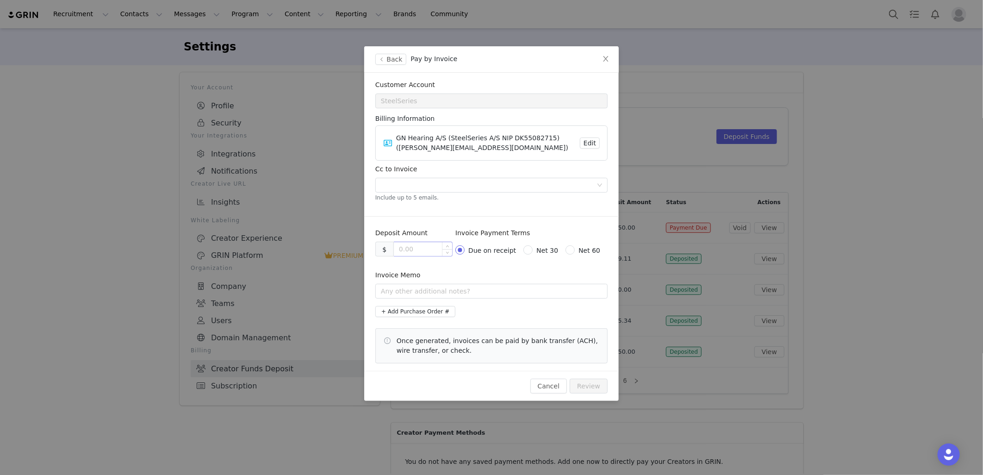
click at [421, 246] on input at bounding box center [423, 249] width 58 height 14
paste input "2172.07"
type input "2172.07"
click at [425, 294] on input "text" at bounding box center [491, 291] width 232 height 15
click at [452, 290] on input "September affiliate commisions" at bounding box center [491, 291] width 232 height 15
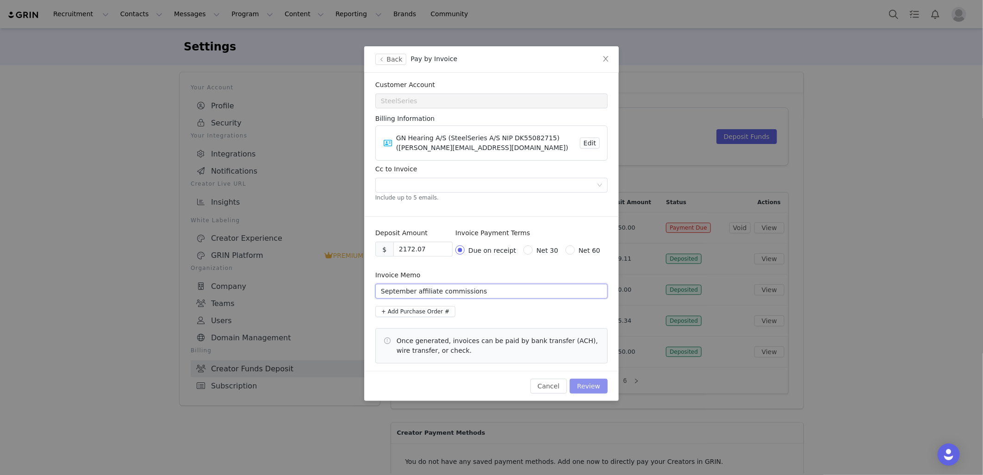
type input "September affiliate commissions"
click at [583, 385] on button "Review" at bounding box center [589, 386] width 38 height 15
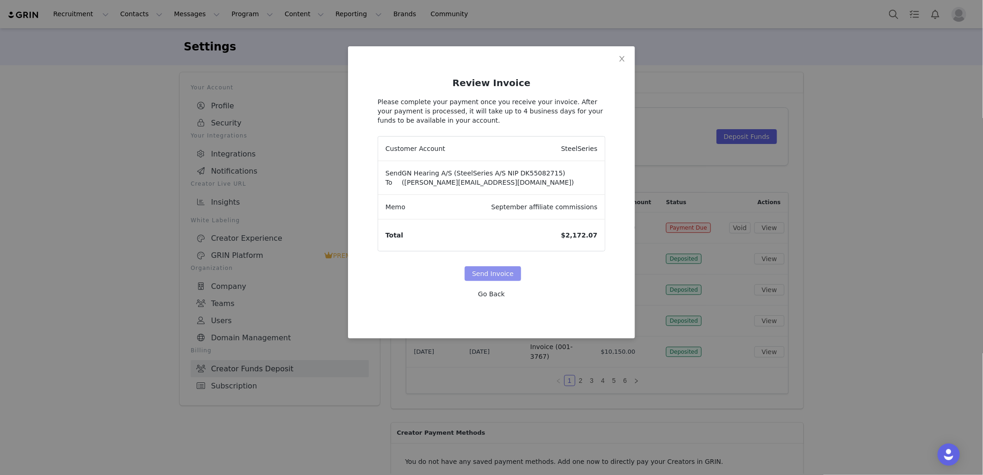
click at [502, 272] on button "Send Invoice" at bounding box center [493, 273] width 56 height 15
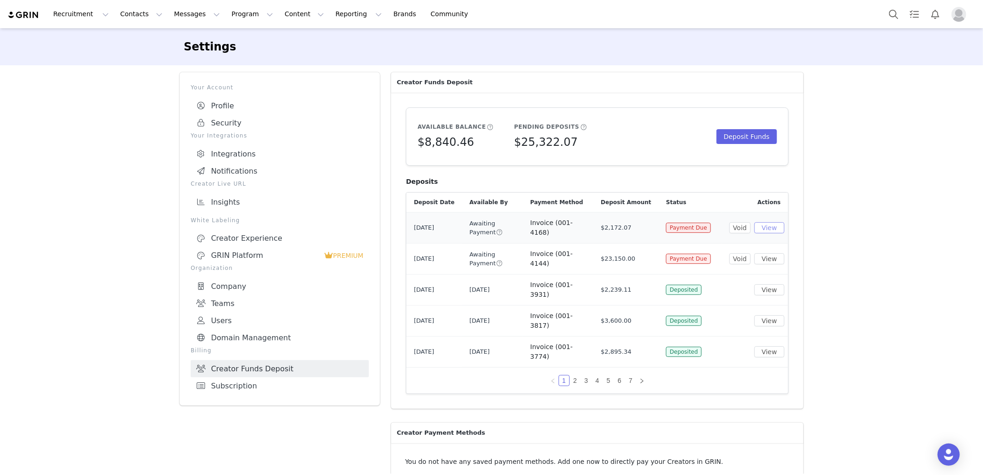
click at [763, 222] on button "View" at bounding box center [770, 227] width 30 height 11
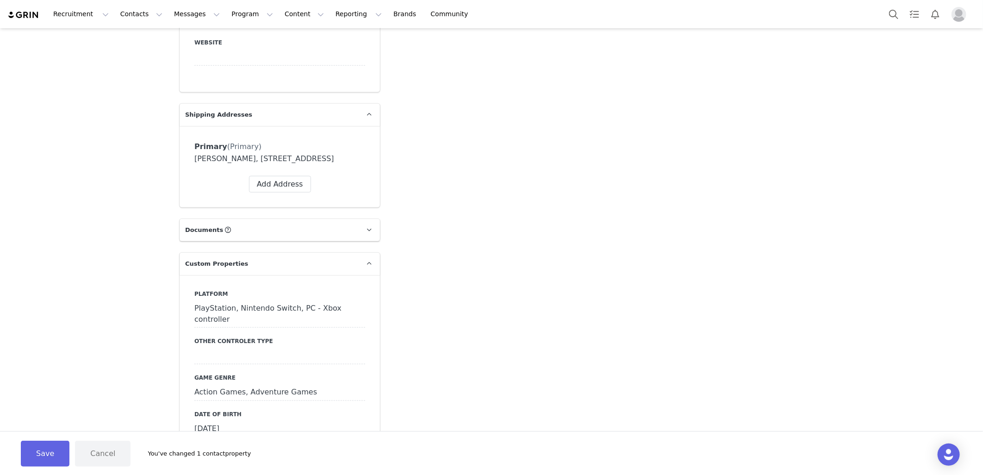
scroll to position [570, 0]
